Goal: Task Accomplishment & Management: Manage account settings

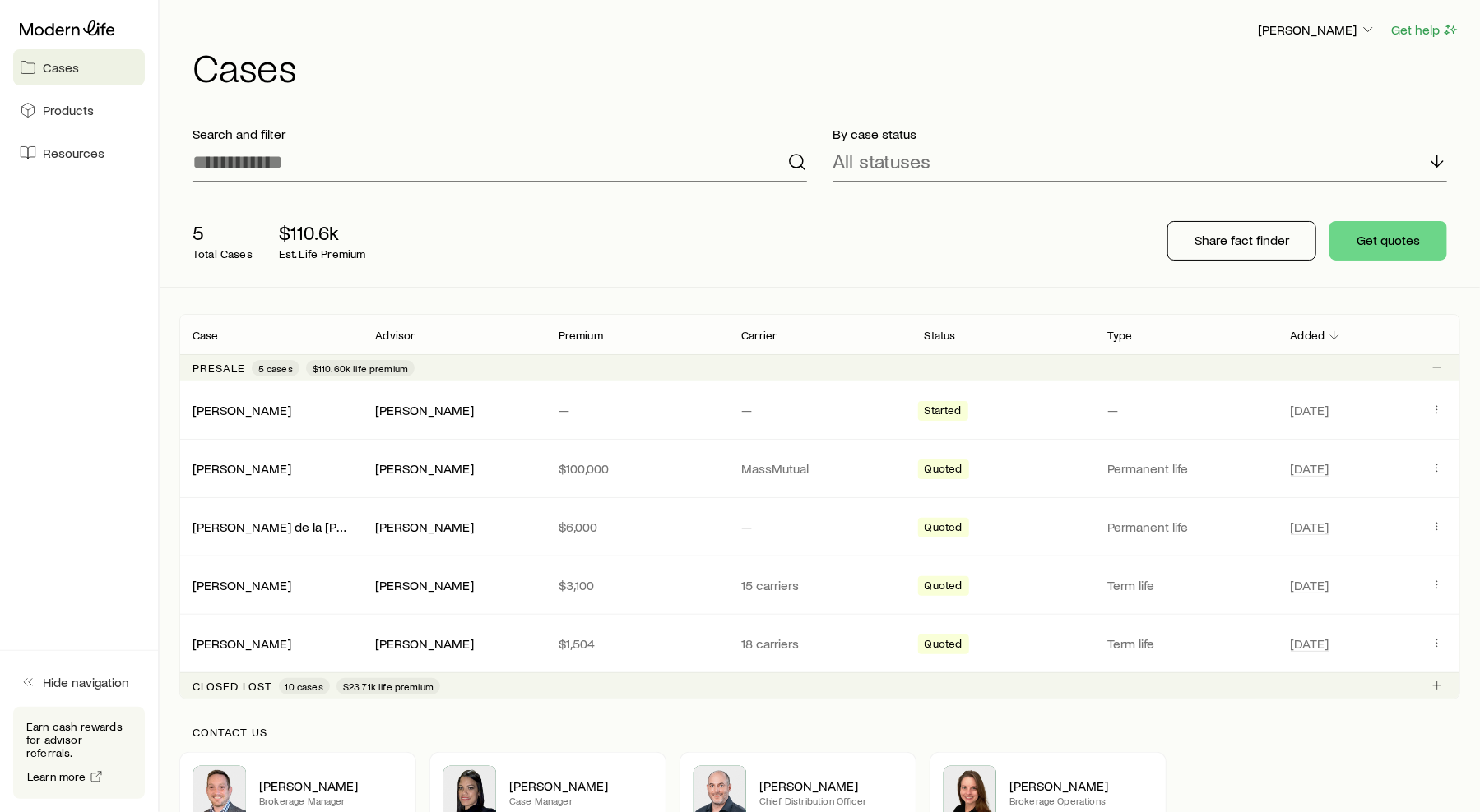
click at [71, 81] on link "Cases" at bounding box center [79, 68] width 131 height 37
click at [252, 407] on link "[PERSON_NAME]" at bounding box center [242, 408] width 99 height 16
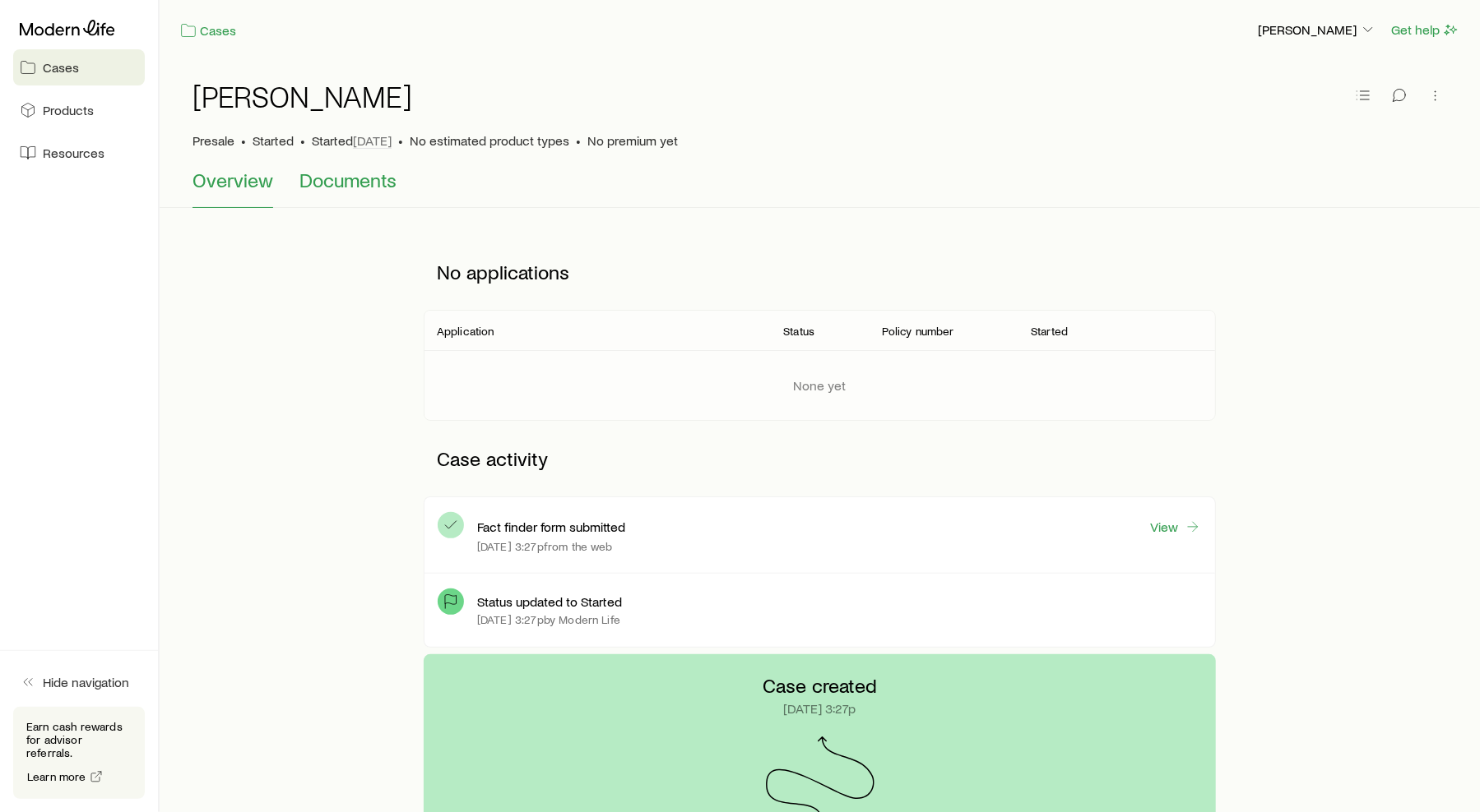
click at [355, 194] on button "Documents" at bounding box center [347, 189] width 97 height 39
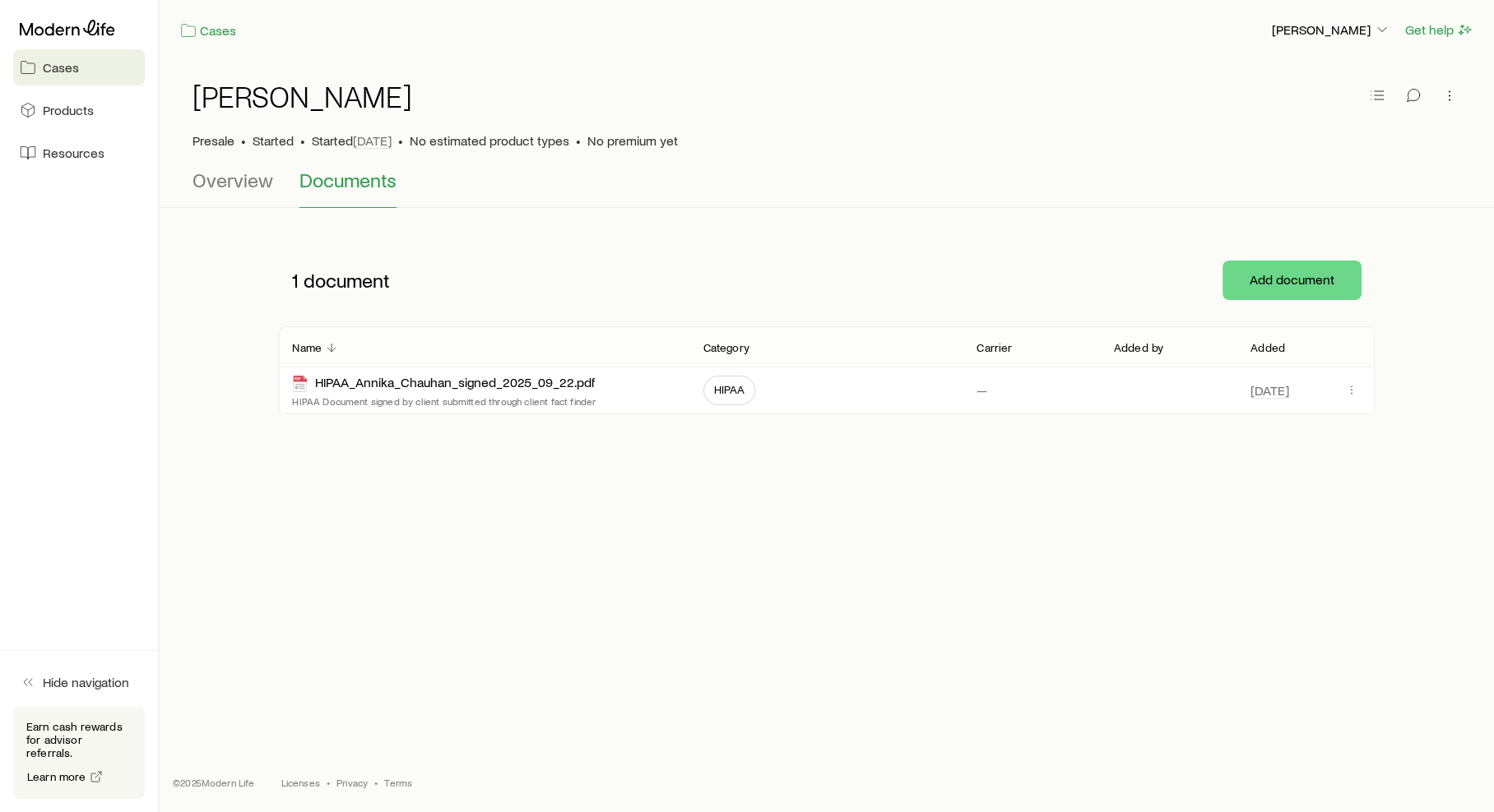
click at [435, 14] on div "Cases [PERSON_NAME] Get help" at bounding box center [826, 30] width 1334 height 60
